Goal: Task Accomplishment & Management: Complete application form

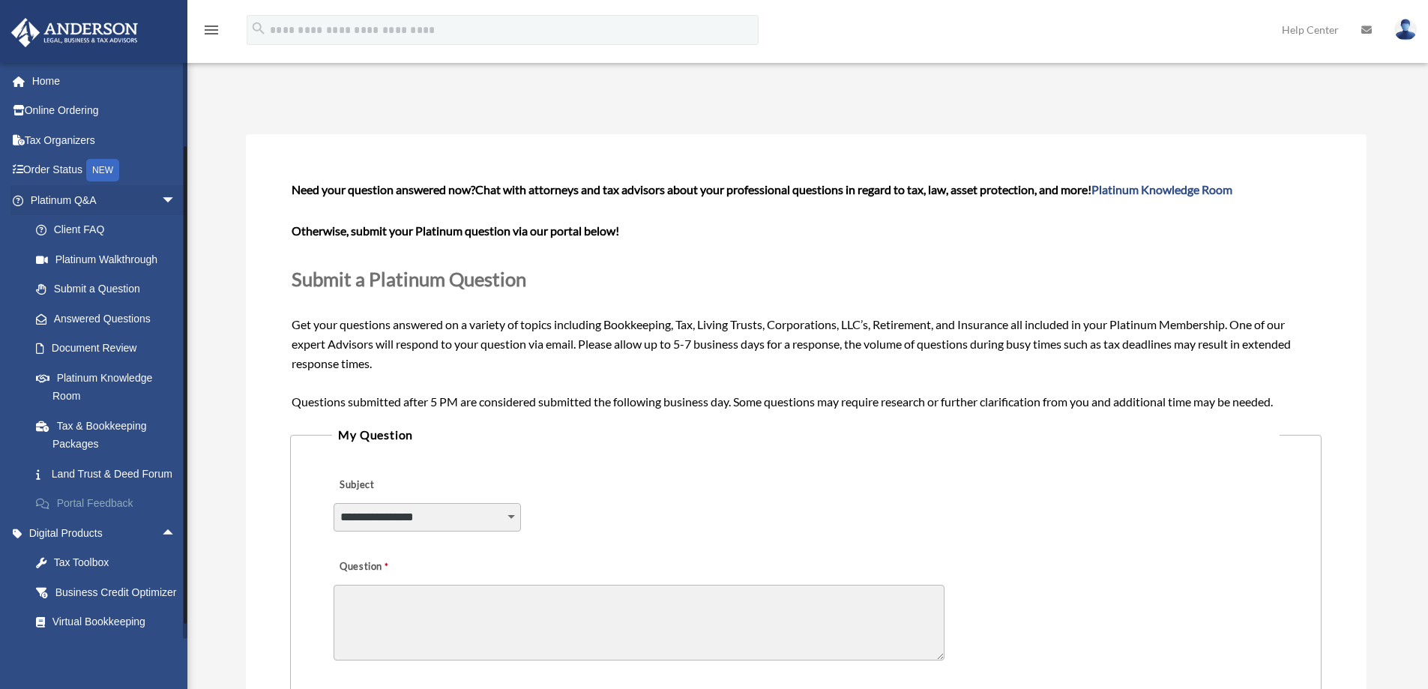
scroll to position [259, 0]
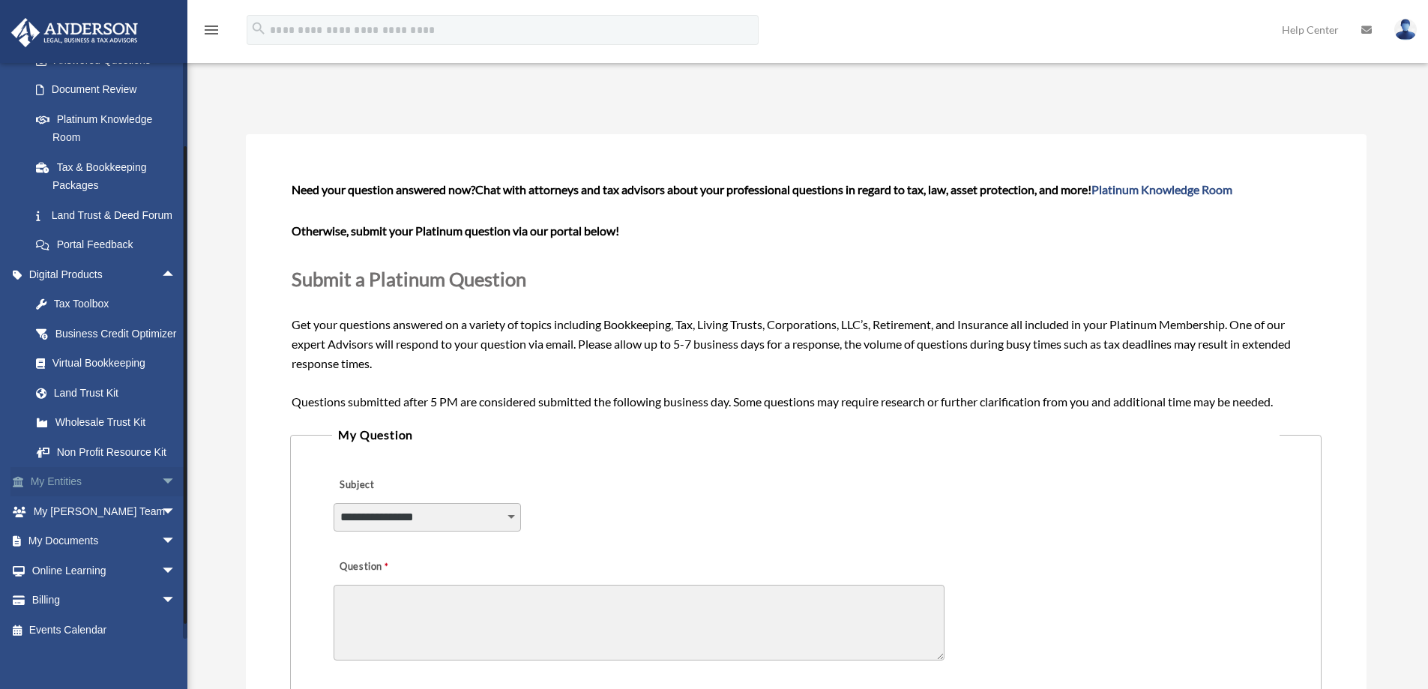
click at [161, 498] on span "arrow_drop_down" at bounding box center [176, 482] width 30 height 31
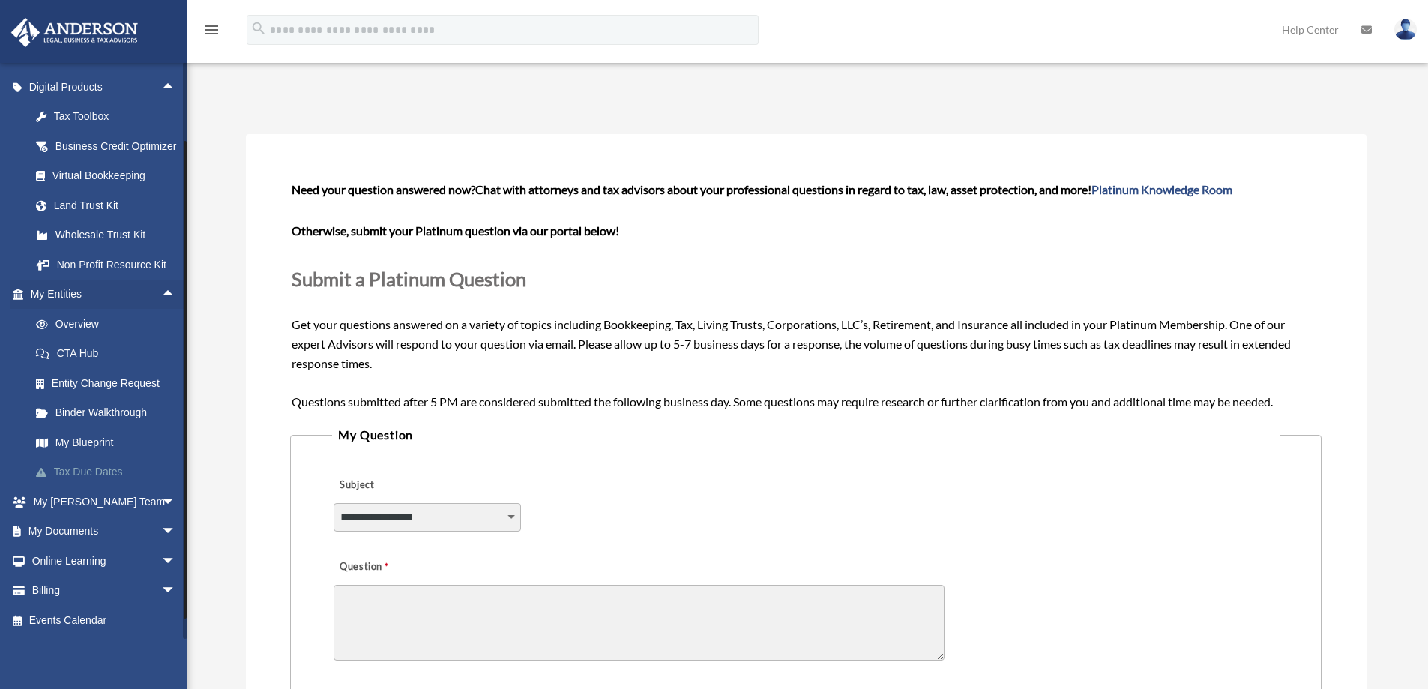
scroll to position [483, 0]
click at [78, 435] on link "My Blueprint" at bounding box center [110, 442] width 178 height 30
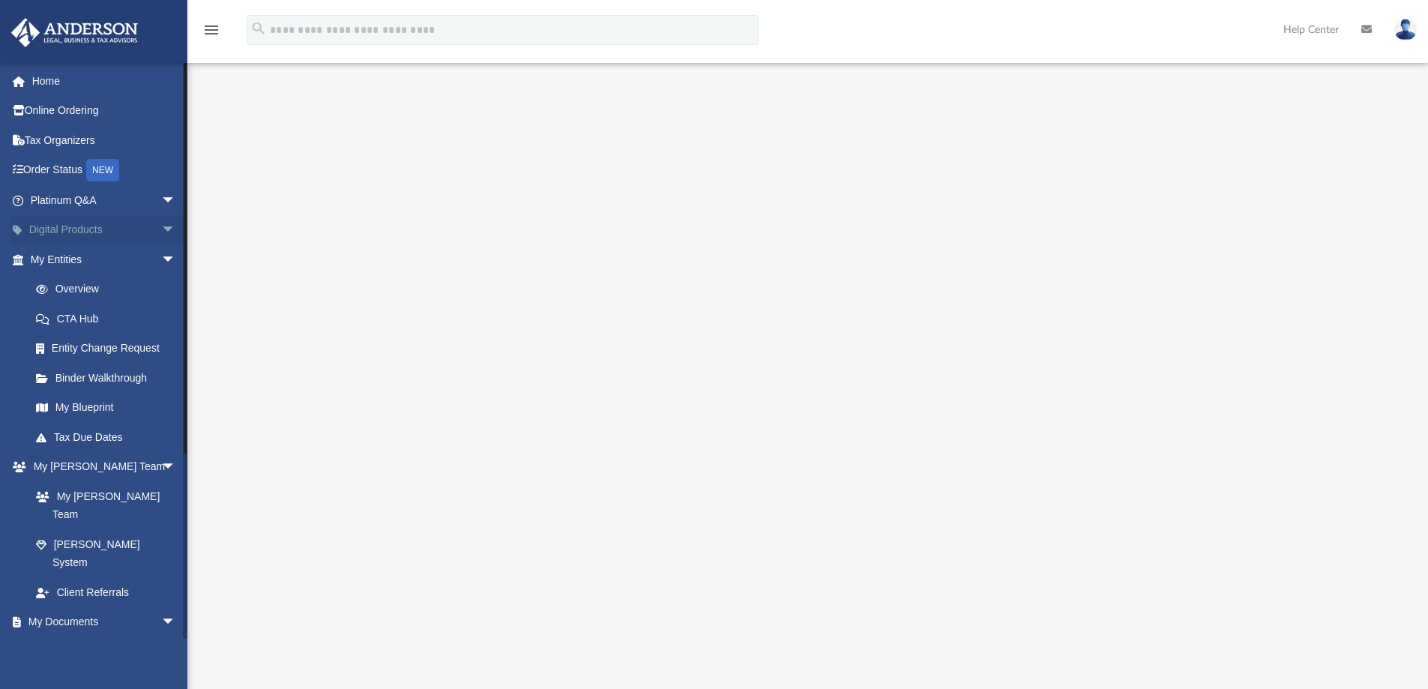
click at [161, 229] on span "arrow_drop_down" at bounding box center [176, 230] width 30 height 31
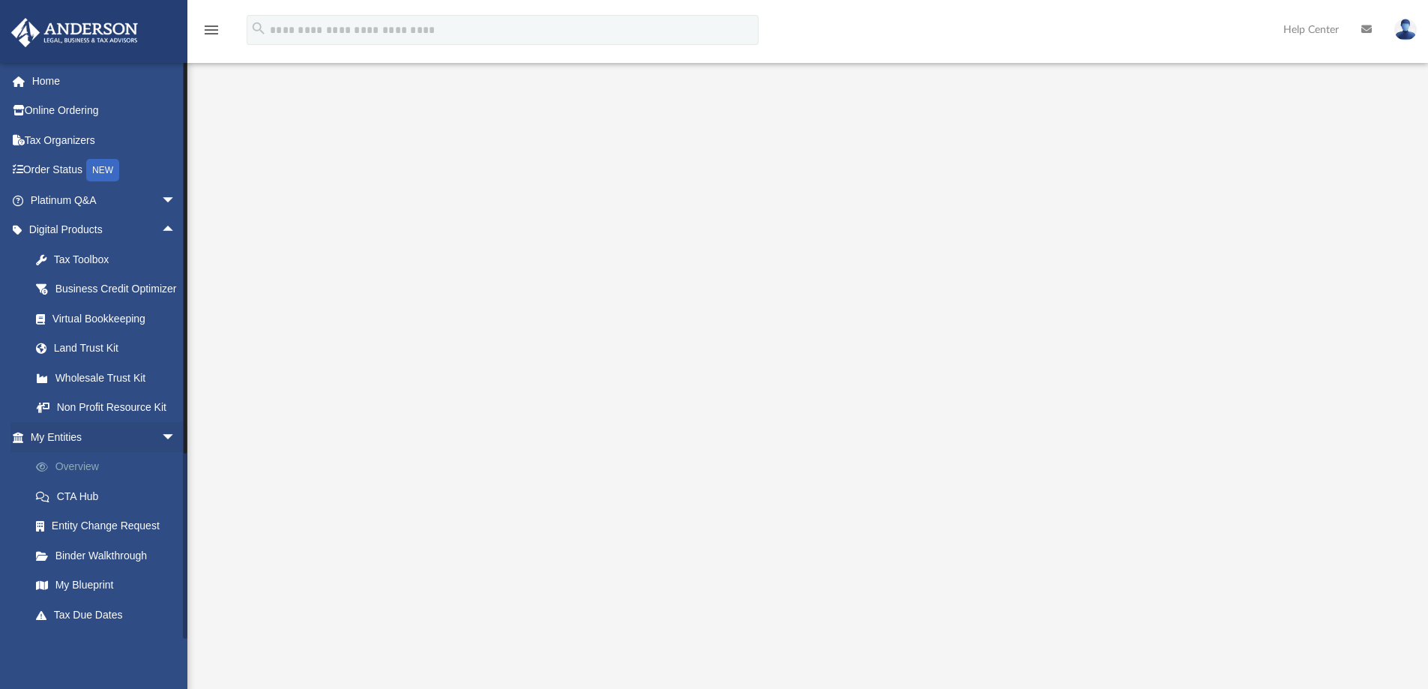
click at [88, 482] on link "Overview" at bounding box center [110, 467] width 178 height 30
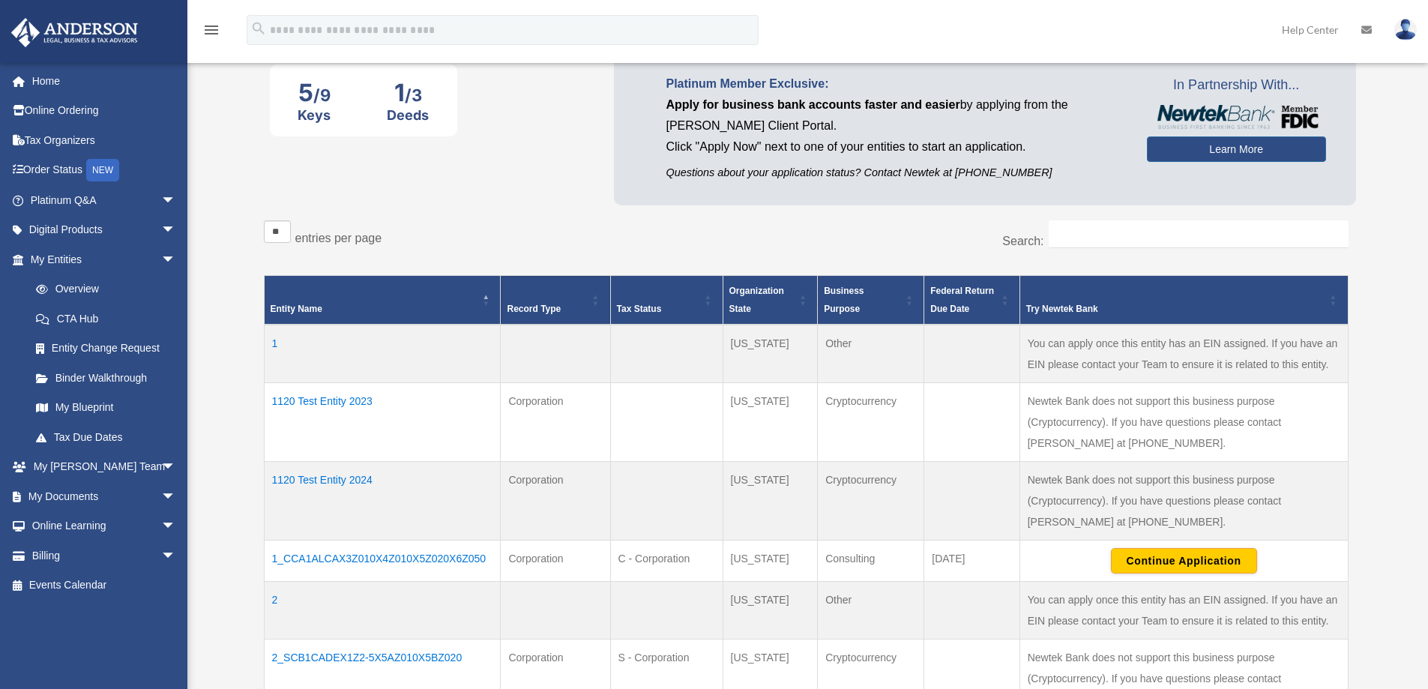
scroll to position [150, 0]
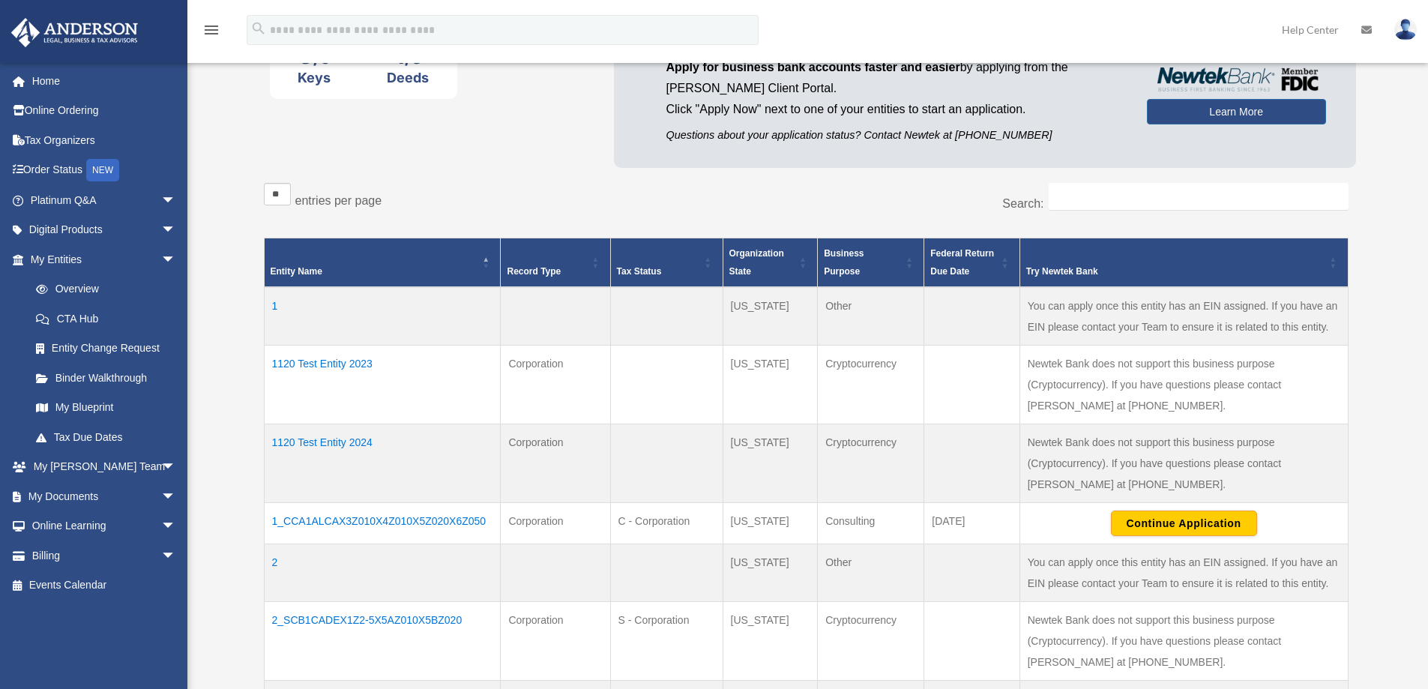
click at [341, 361] on td "1120 Test Entity 2023" at bounding box center [382, 385] width 237 height 79
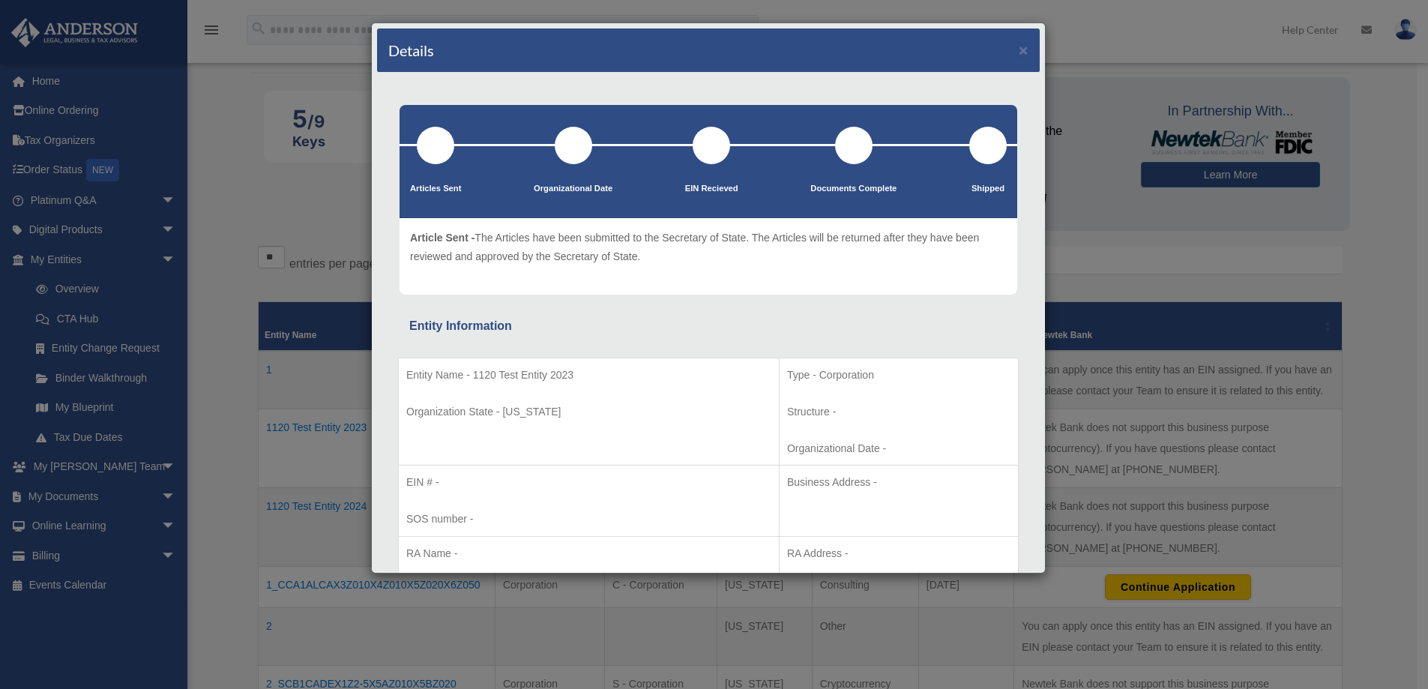
scroll to position [0, 0]
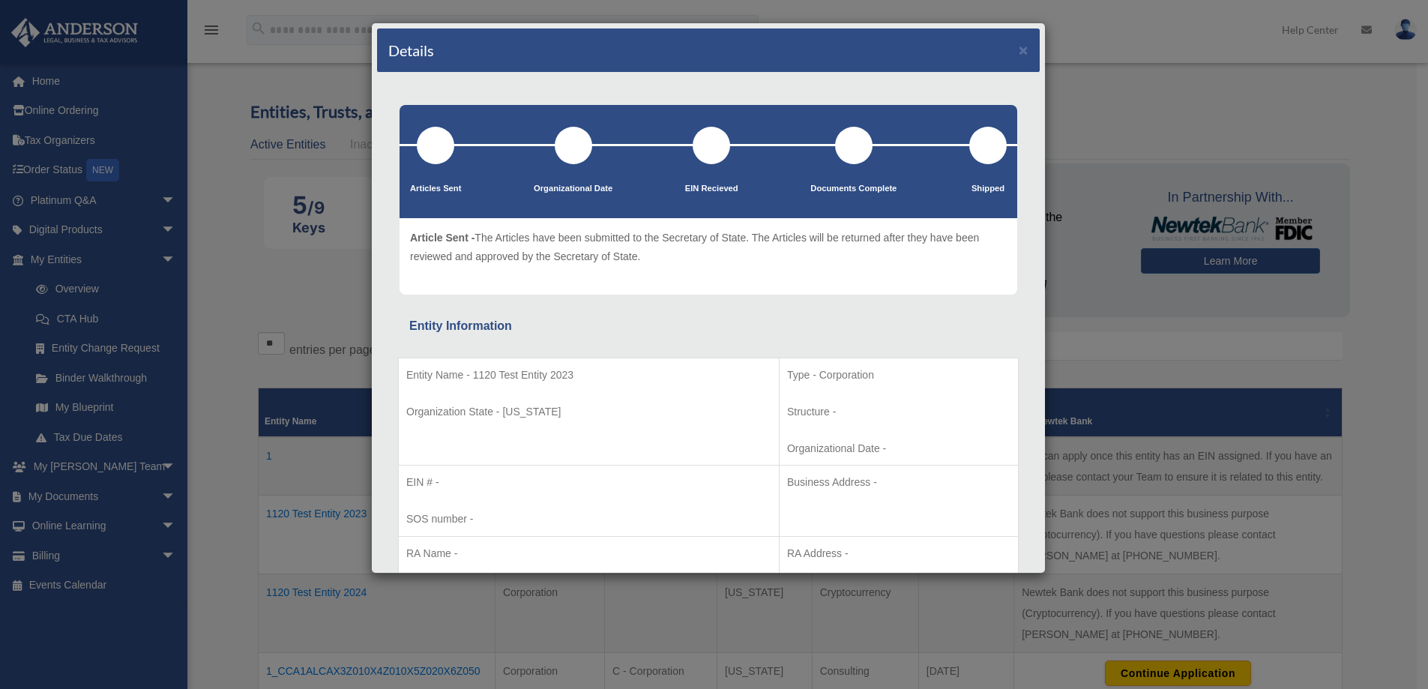
click at [1127, 84] on div "Details × Articles Sent Organizational Date" at bounding box center [714, 344] width 1428 height 689
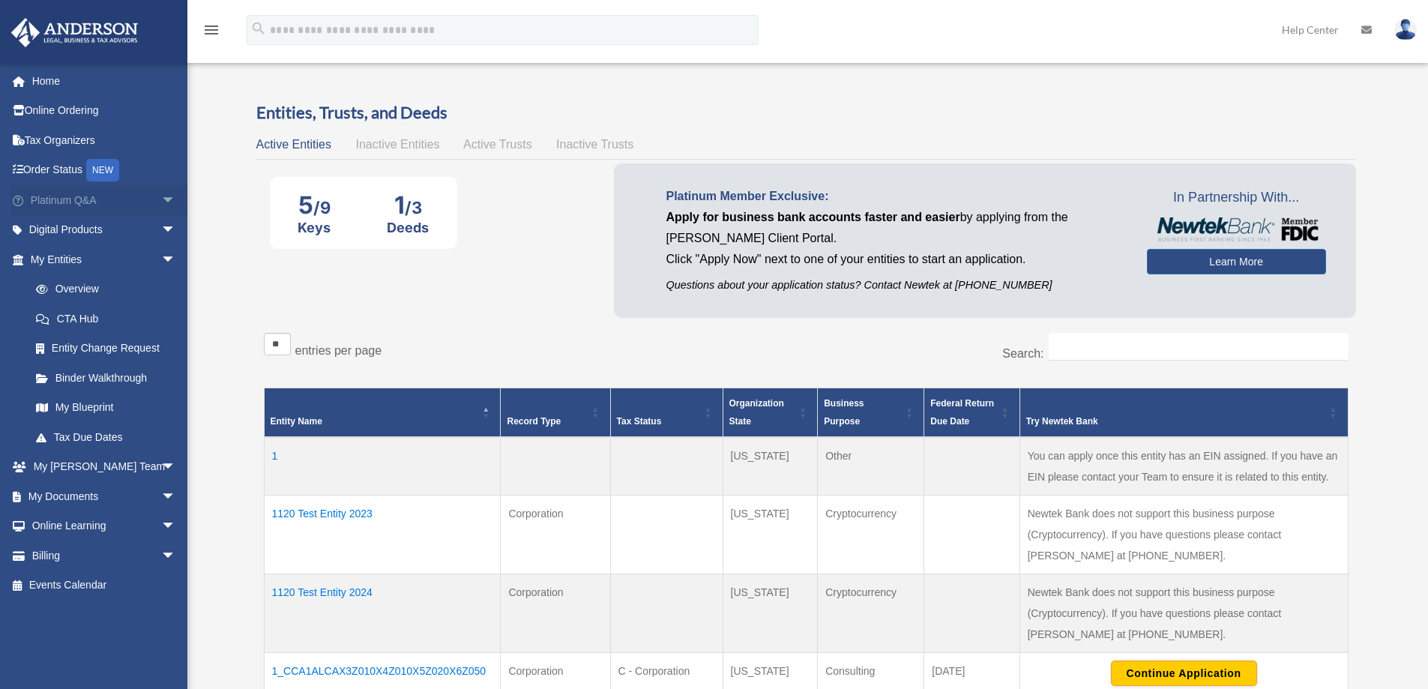
click at [161, 200] on span "arrow_drop_down" at bounding box center [176, 200] width 30 height 31
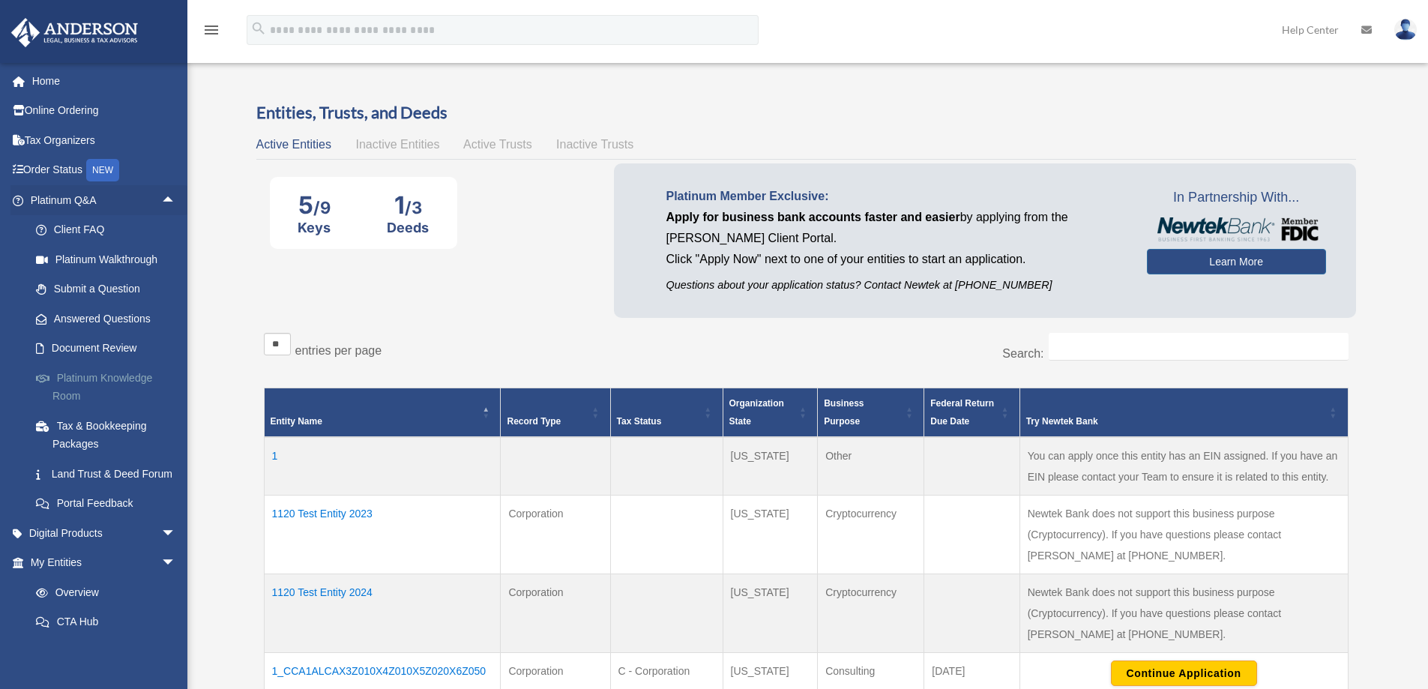
click at [82, 377] on link "Platinum Knowledge Room" at bounding box center [110, 387] width 178 height 48
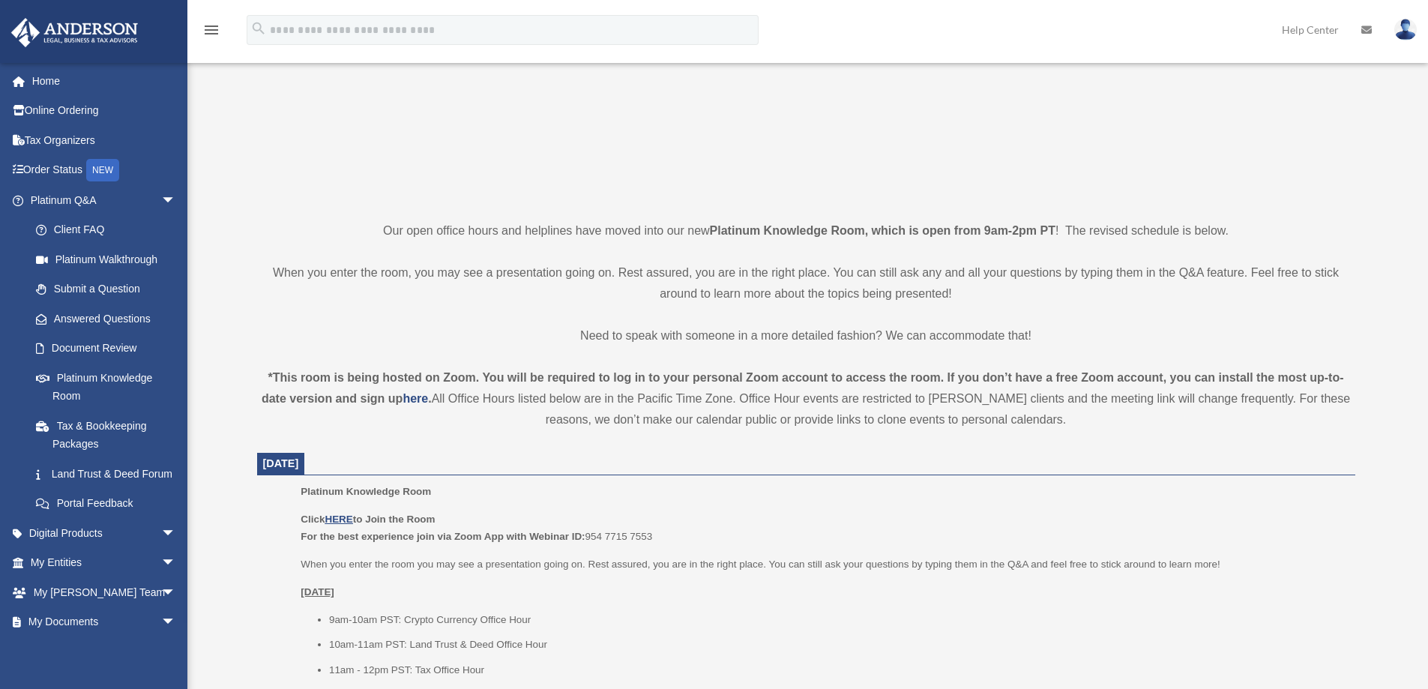
scroll to position [225, 0]
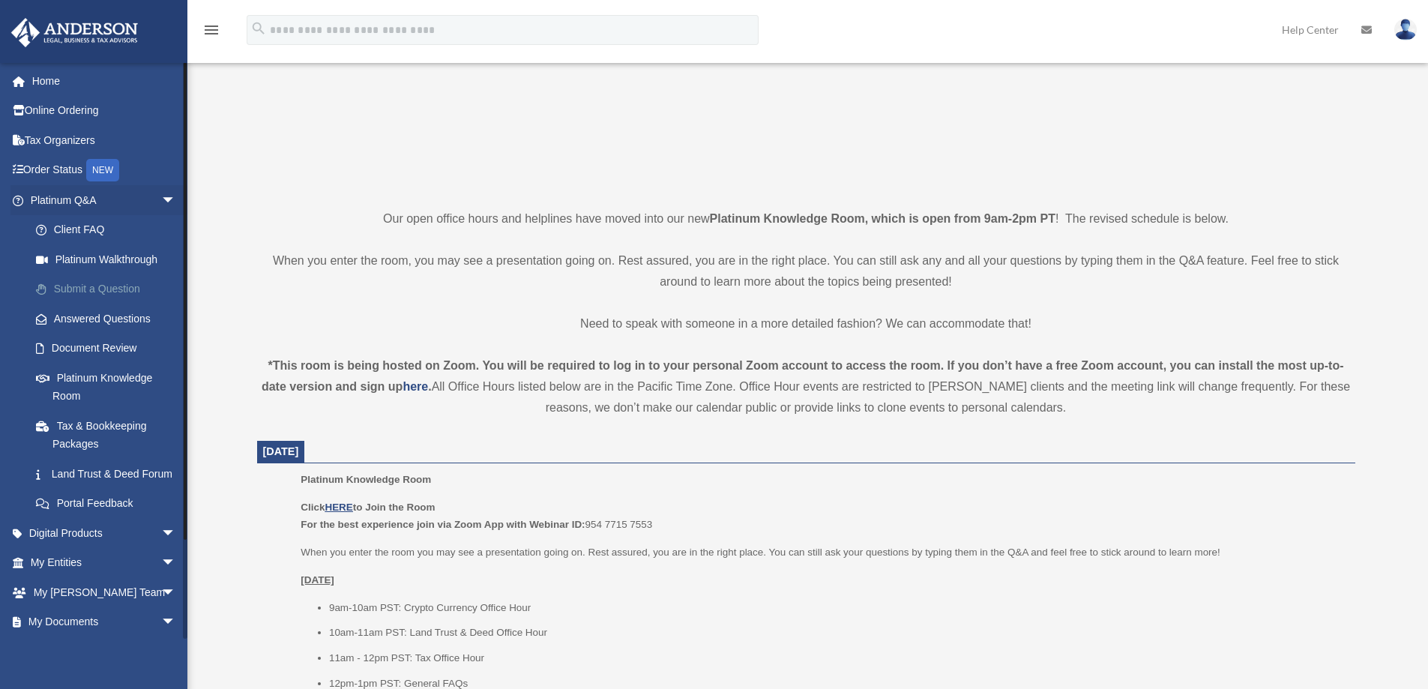
click at [91, 287] on link "Submit a Question" at bounding box center [110, 289] width 178 height 30
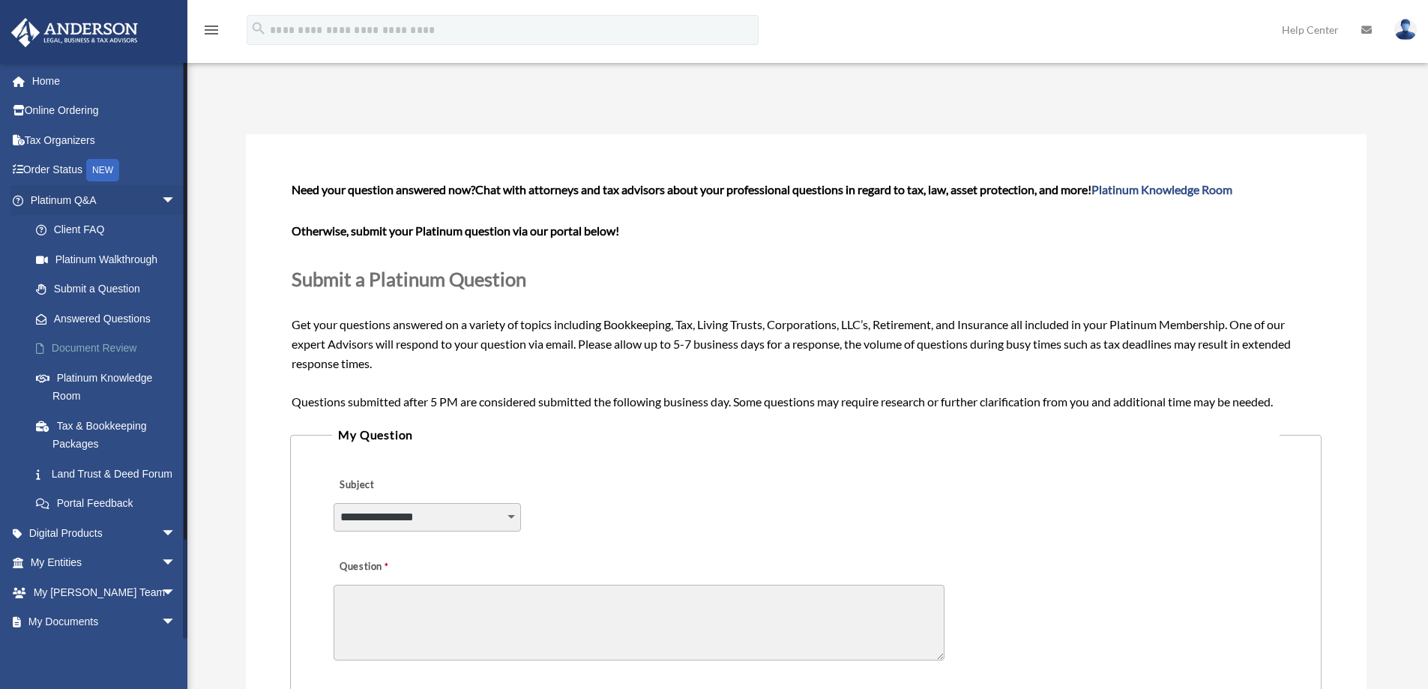
click at [72, 344] on link "Document Review" at bounding box center [110, 349] width 178 height 30
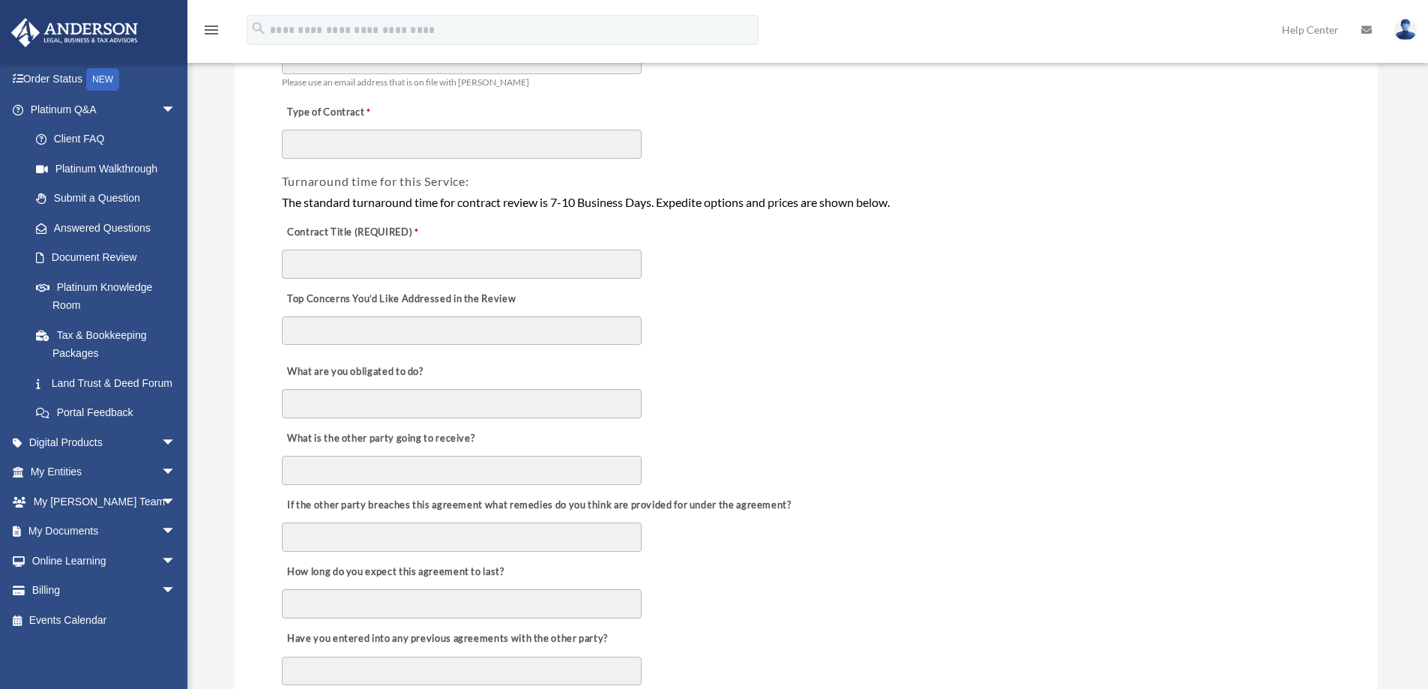
scroll to position [225, 0]
click at [412, 327] on textarea "Top Concerns You’d Like Addressed in the Review" at bounding box center [462, 325] width 360 height 28
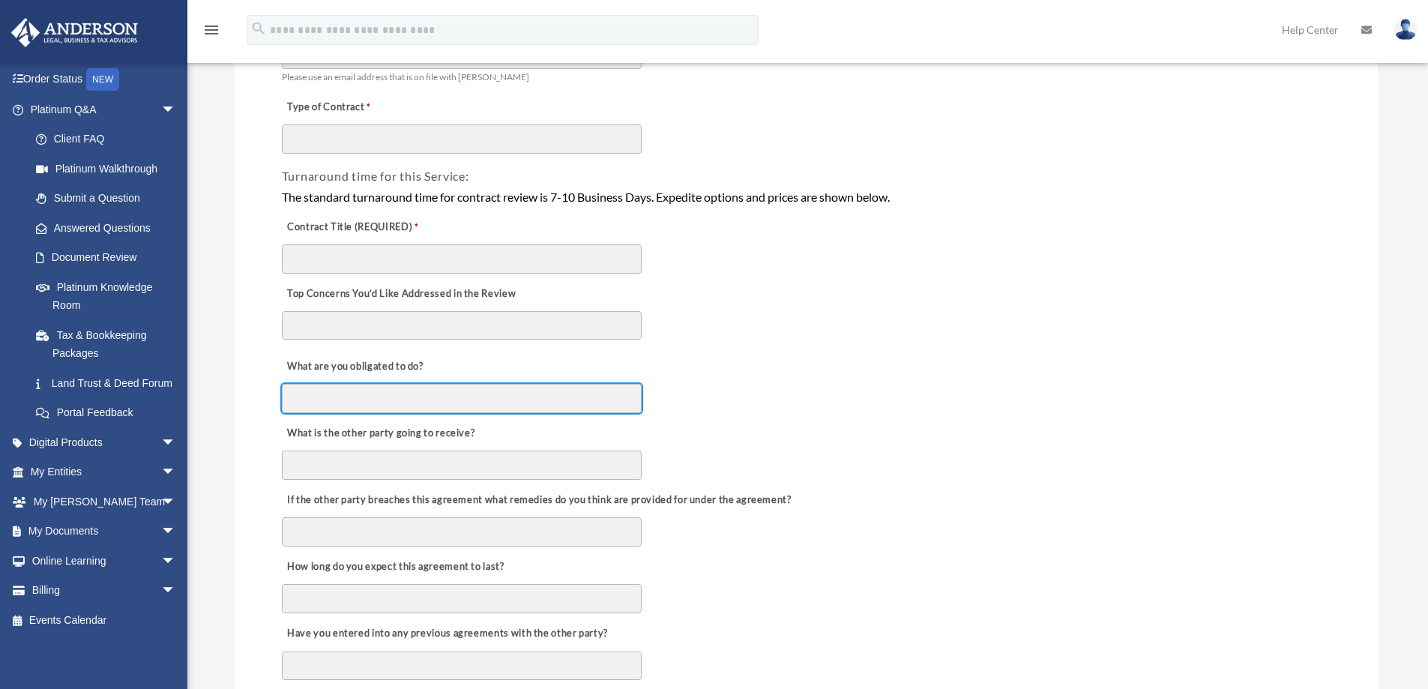
click at [405, 401] on input "What are you obligated to do?" at bounding box center [462, 398] width 360 height 28
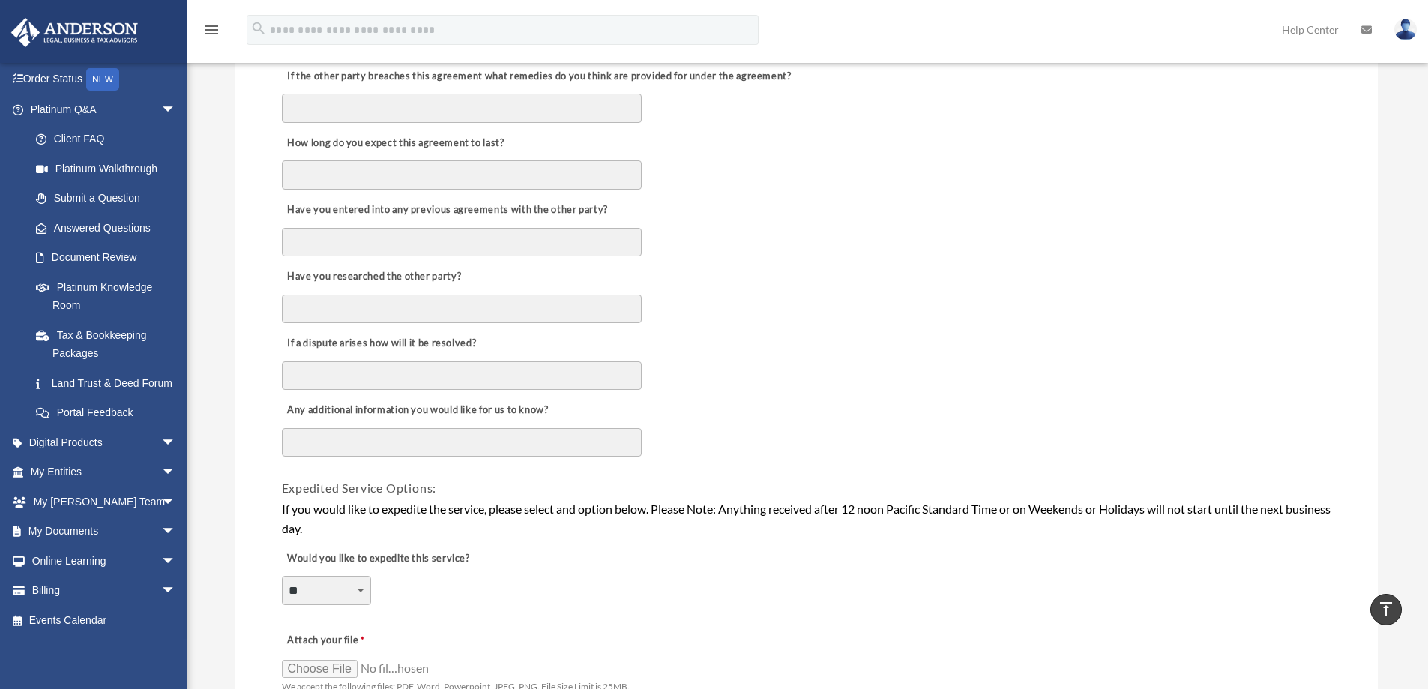
scroll to position [675, 0]
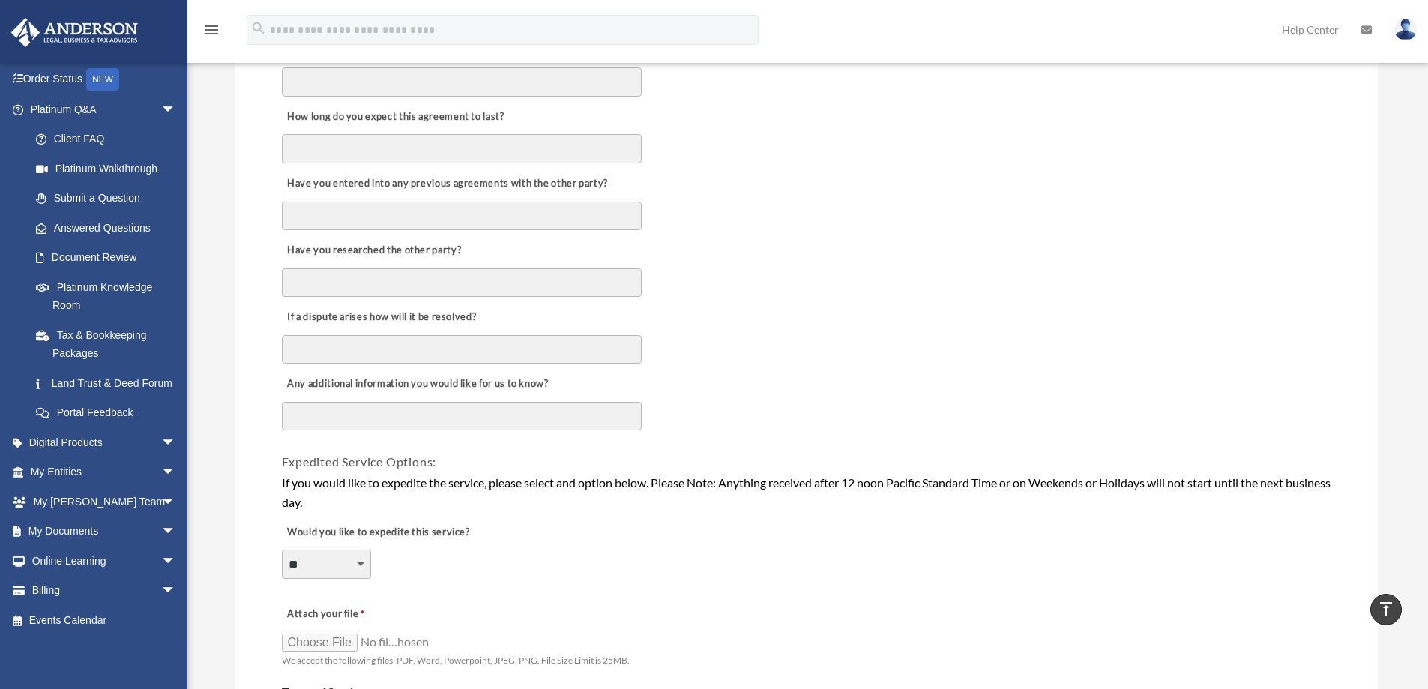
click at [328, 418] on textarea "Any additional information you would like for us to know?" at bounding box center [462, 416] width 360 height 28
click at [507, 418] on textarea "Any additional information you would like for us to know?" at bounding box center [462, 416] width 360 height 28
click at [325, 418] on textarea "Any additional information you would like for us to know?" at bounding box center [462, 416] width 360 height 28
click at [161, 440] on span "arrow_drop_down" at bounding box center [176, 442] width 30 height 31
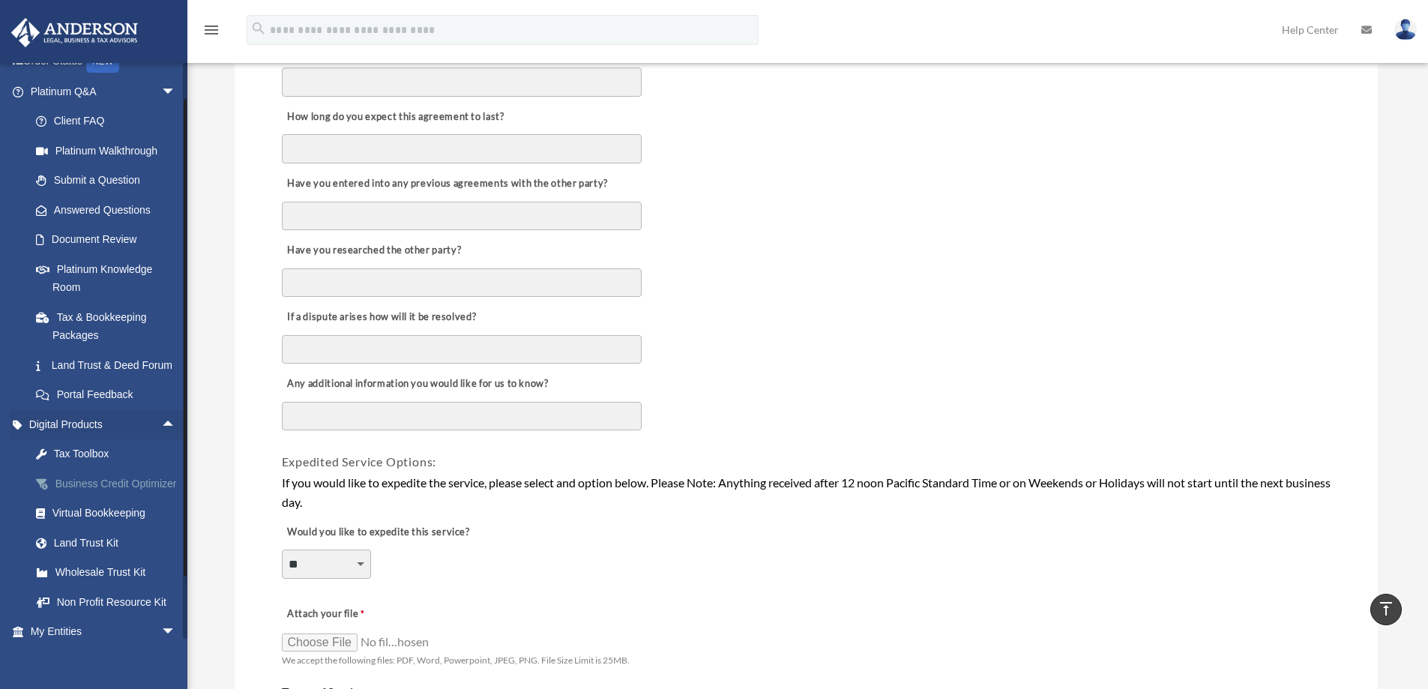
scroll to position [184, 0]
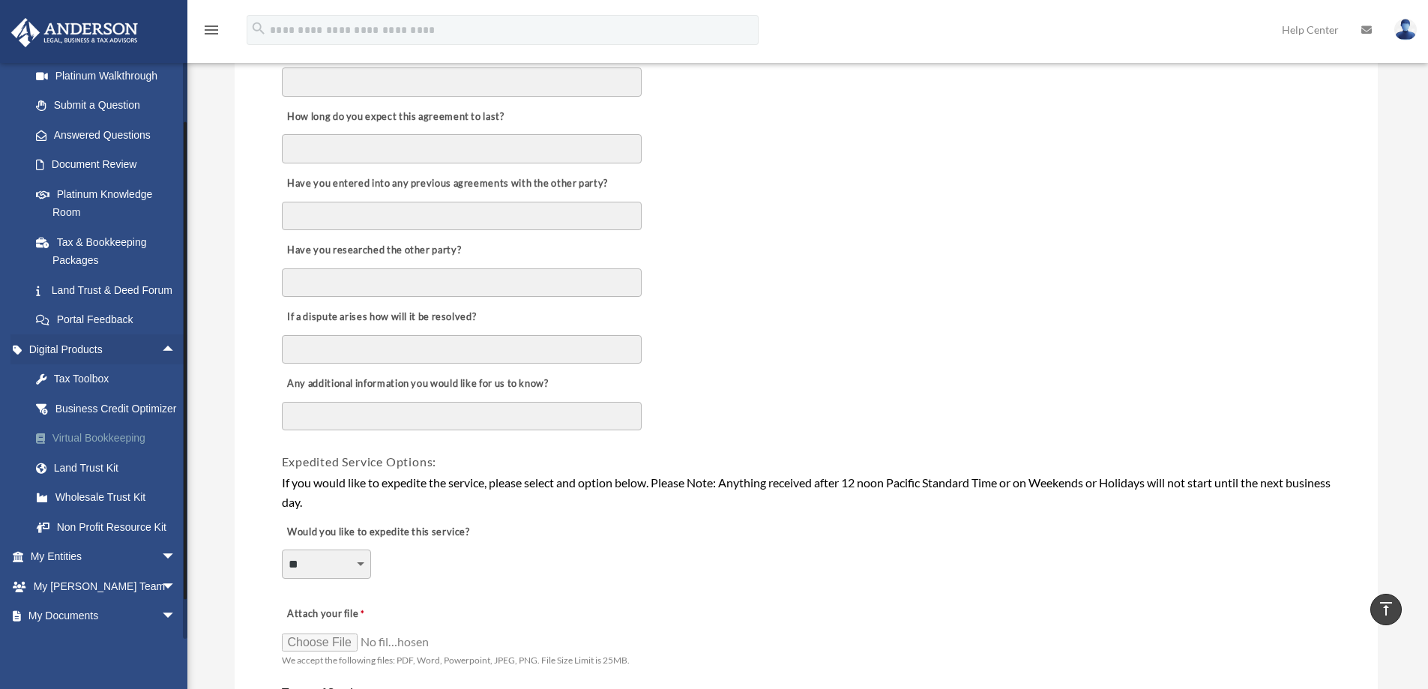
click at [93, 448] on div "Virtual Bookkeeping" at bounding box center [115, 438] width 127 height 19
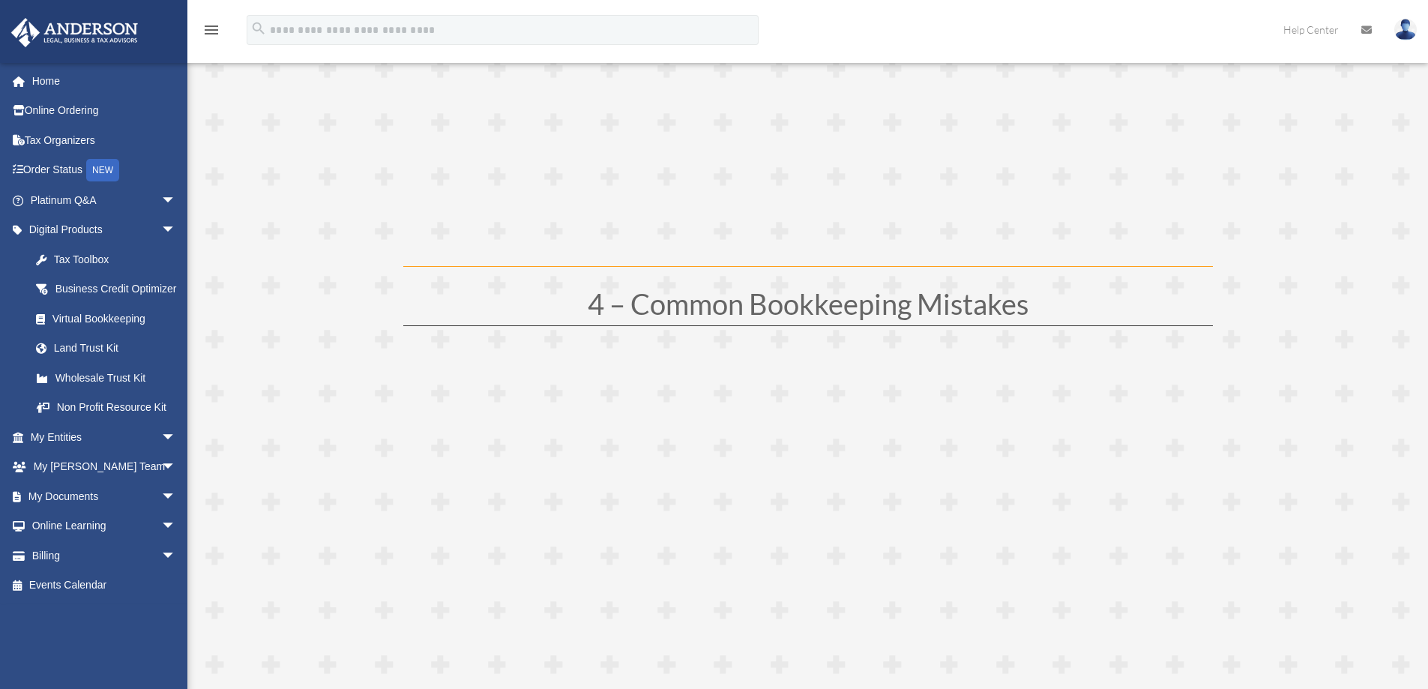
scroll to position [1724, 0]
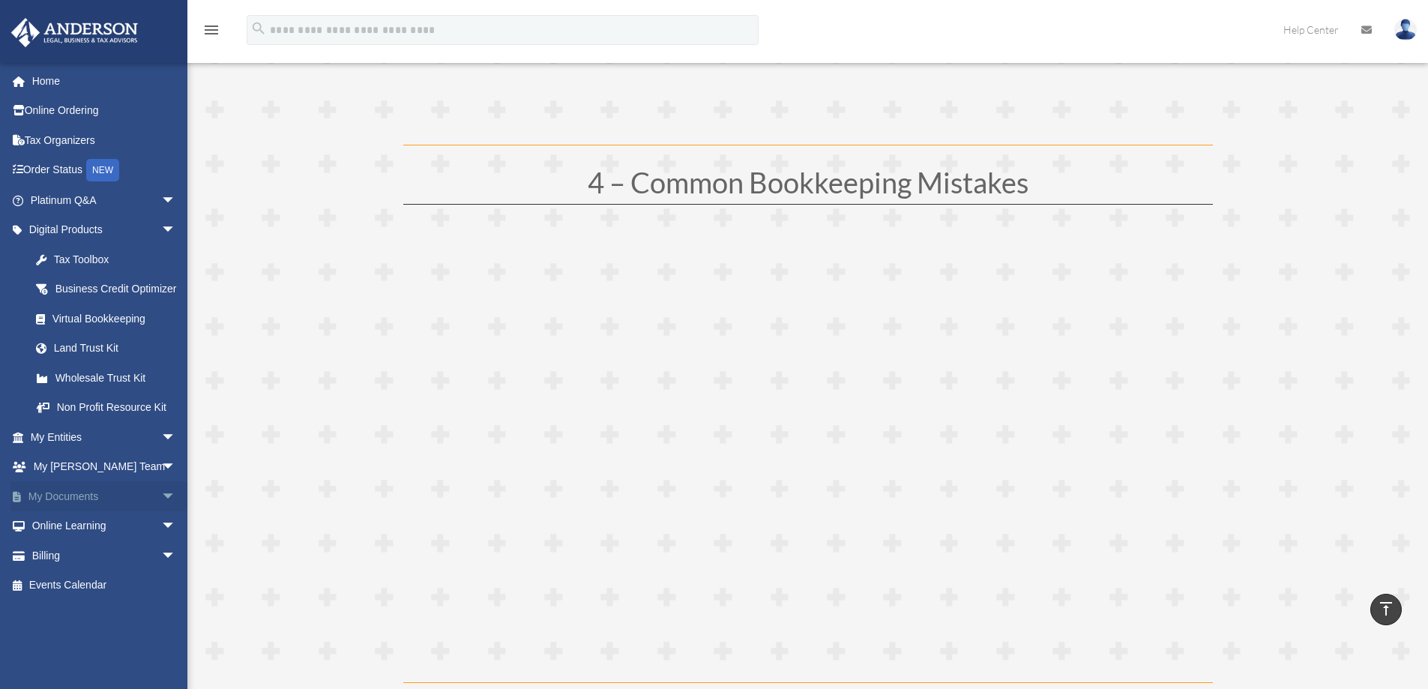
click at [161, 512] on span "arrow_drop_down" at bounding box center [176, 496] width 30 height 31
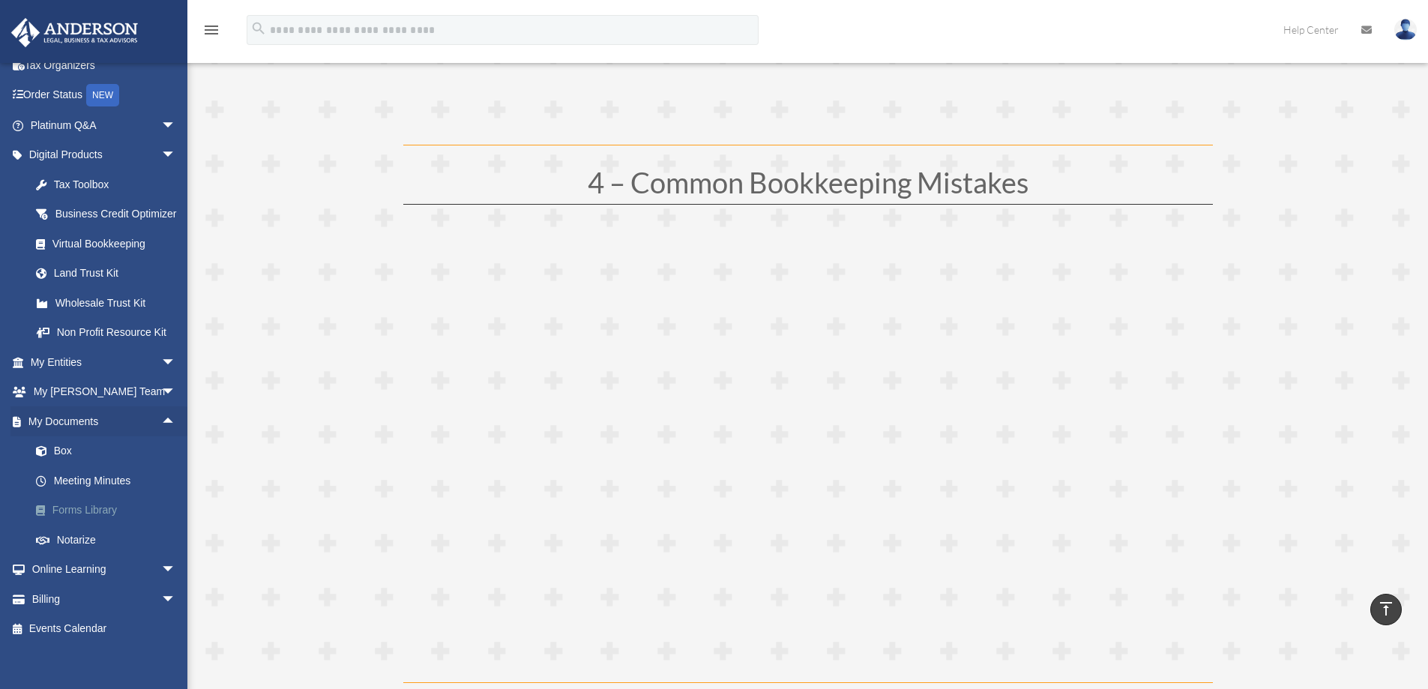
click at [82, 521] on link "Forms Library" at bounding box center [110, 511] width 178 height 30
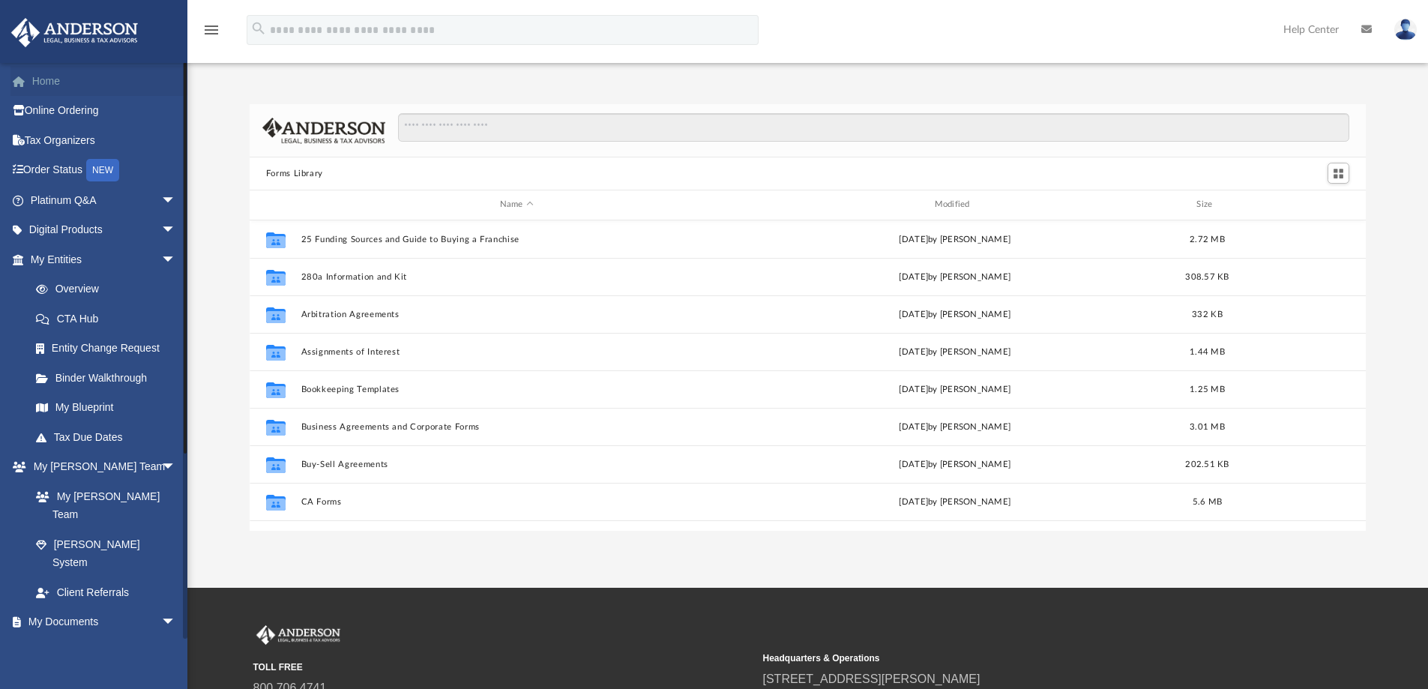
click at [44, 85] on link "Home" at bounding box center [104, 81] width 188 height 30
